Goal: Complete application form

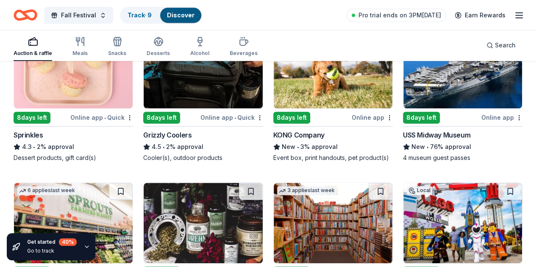
scroll to position [297, 0]
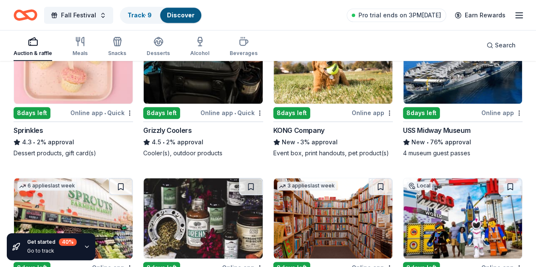
click at [144, 78] on img at bounding box center [203, 63] width 119 height 81
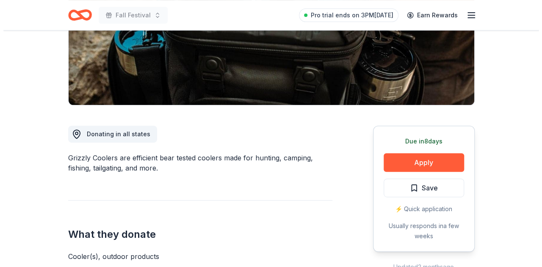
scroll to position [297, 0]
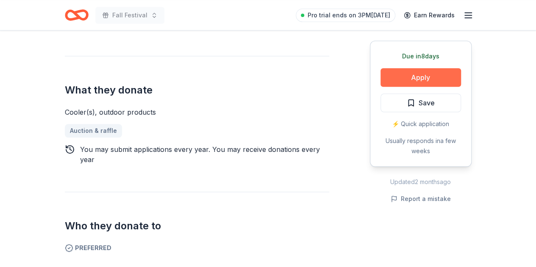
click at [431, 72] on button "Apply" at bounding box center [421, 77] width 81 height 19
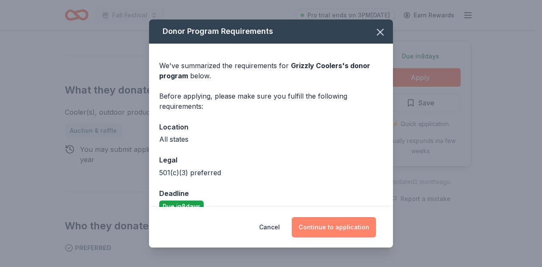
click at [326, 225] on button "Continue to application" at bounding box center [334, 227] width 84 height 20
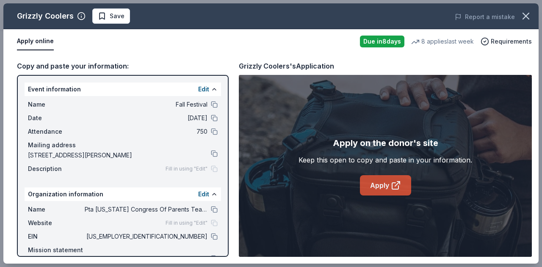
click at [380, 181] on link "Apply" at bounding box center [385, 185] width 51 height 20
click at [107, 16] on span "Save" at bounding box center [111, 16] width 27 height 10
